Goal: Task Accomplishment & Management: Manage account settings

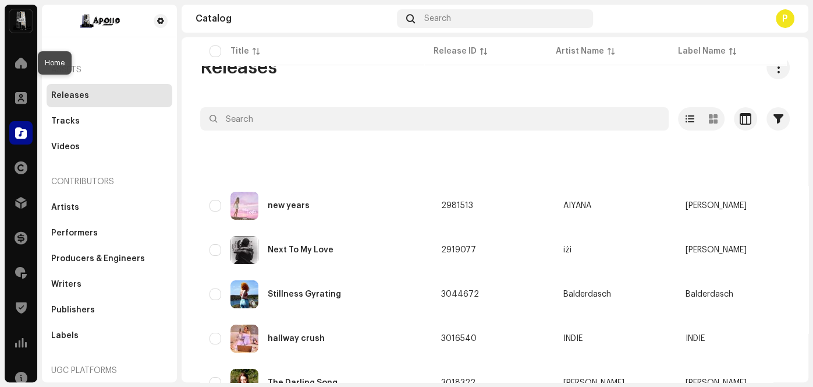
click at [12, 68] on div at bounding box center [20, 62] width 23 height 23
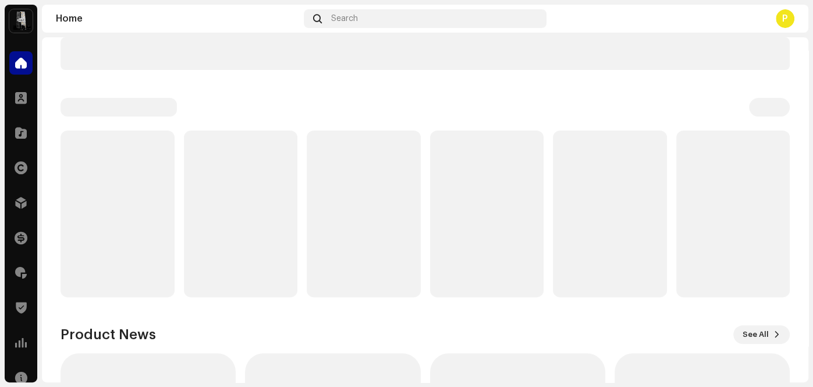
scroll to position [25, 0]
